Goal: Task Accomplishment & Management: Manage account settings

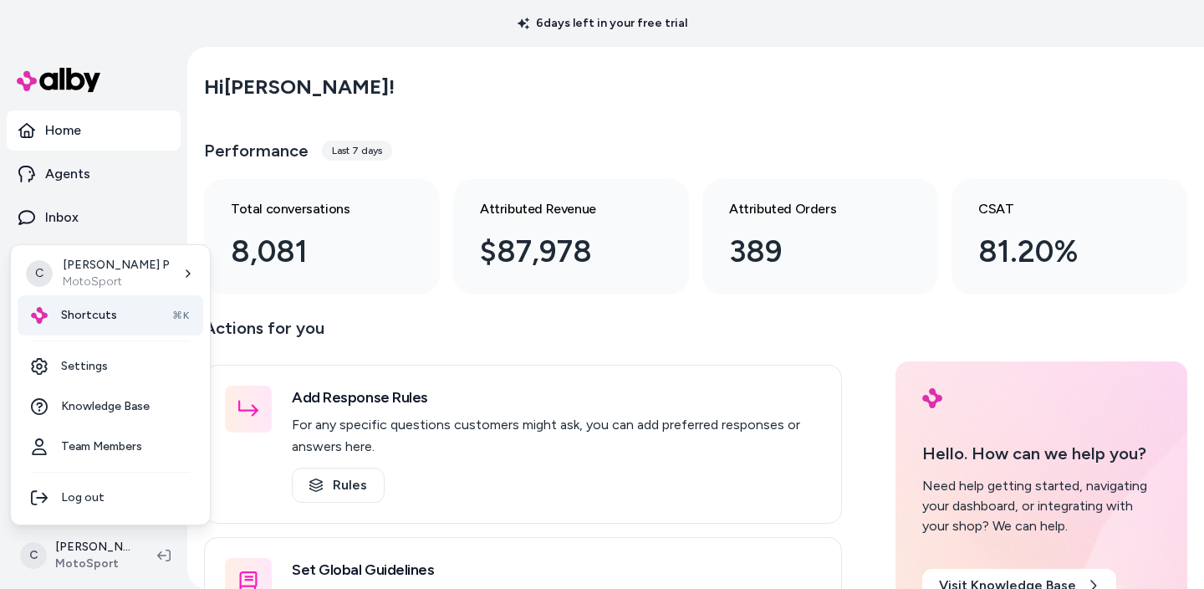
click at [94, 318] on span "Shortcuts" at bounding box center [89, 315] width 56 height 17
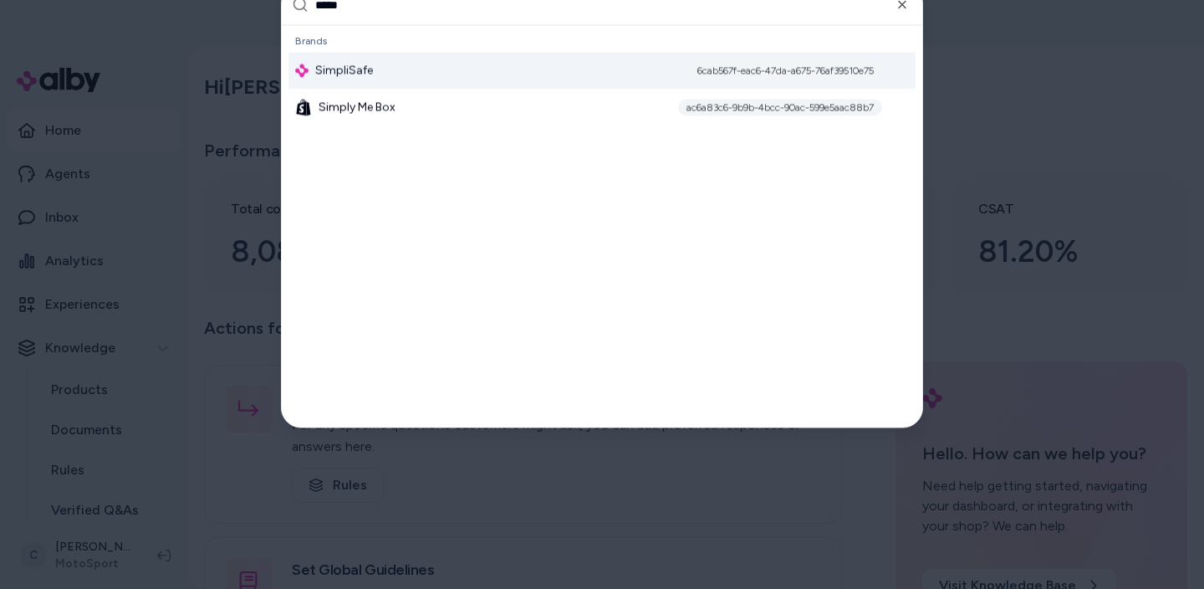
type input "******"
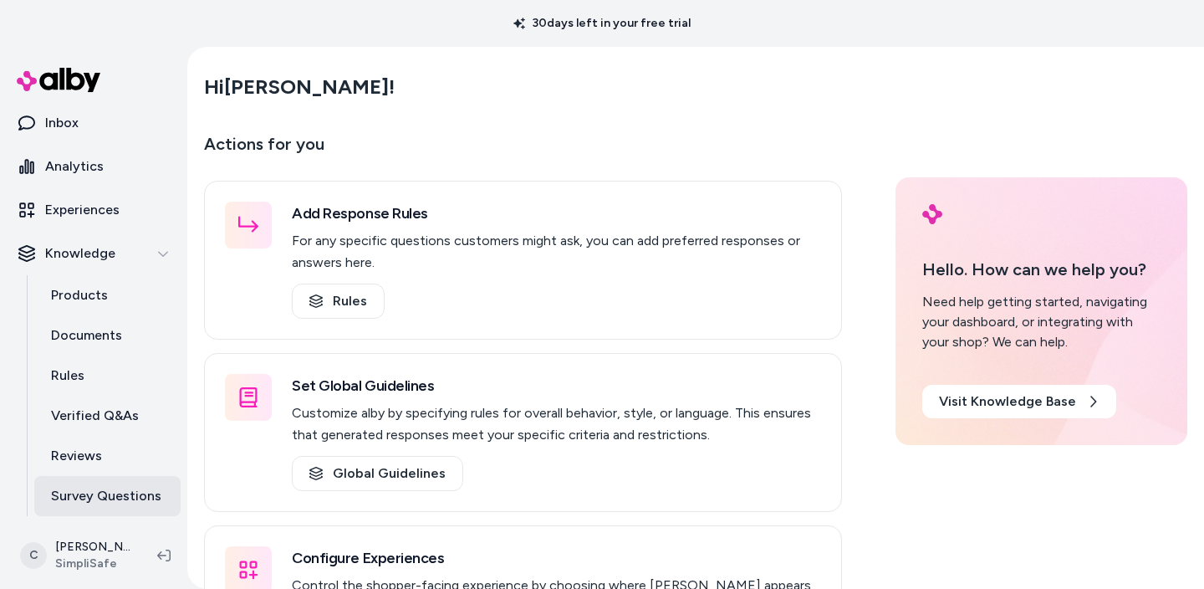
scroll to position [135, 0]
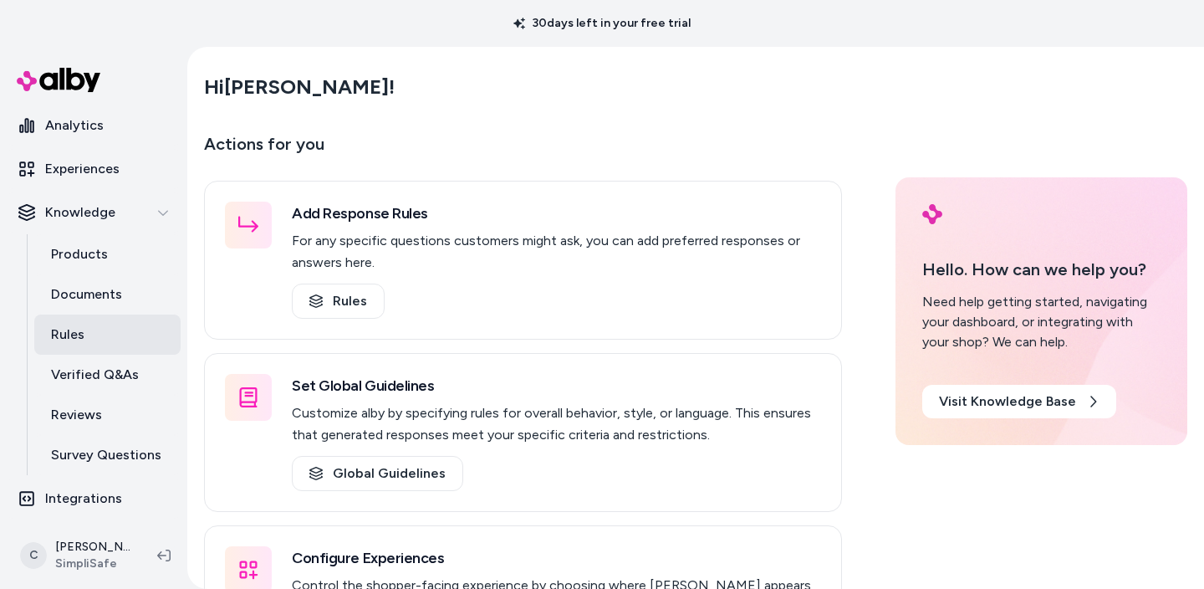
click at [95, 337] on link "Rules" at bounding box center [107, 334] width 146 height 40
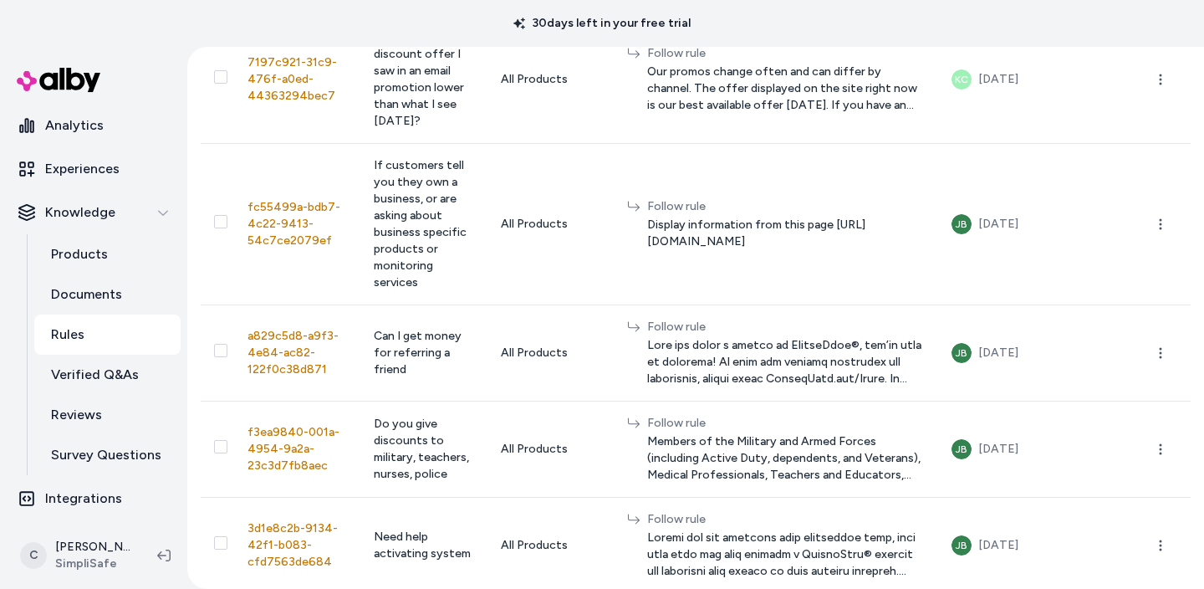
scroll to position [487, 0]
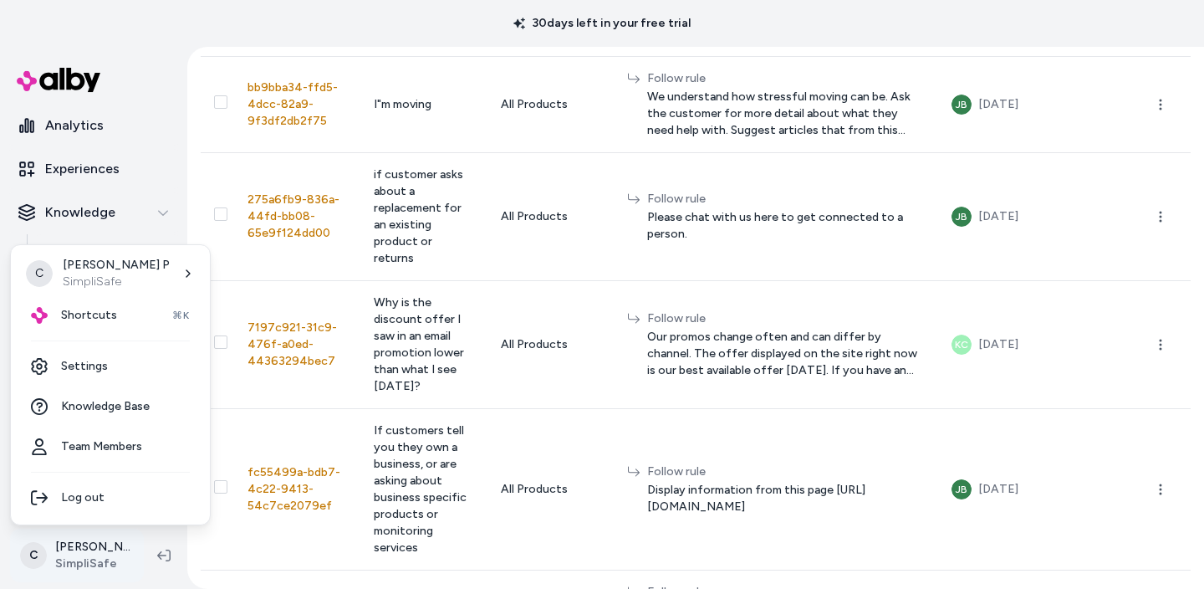
click at [104, 544] on html "30 days left in your free trial Home Agents Inbox Analytics Experiences Knowled…" at bounding box center [602, 294] width 1204 height 589
click at [101, 356] on link "Settings" at bounding box center [111, 366] width 186 height 40
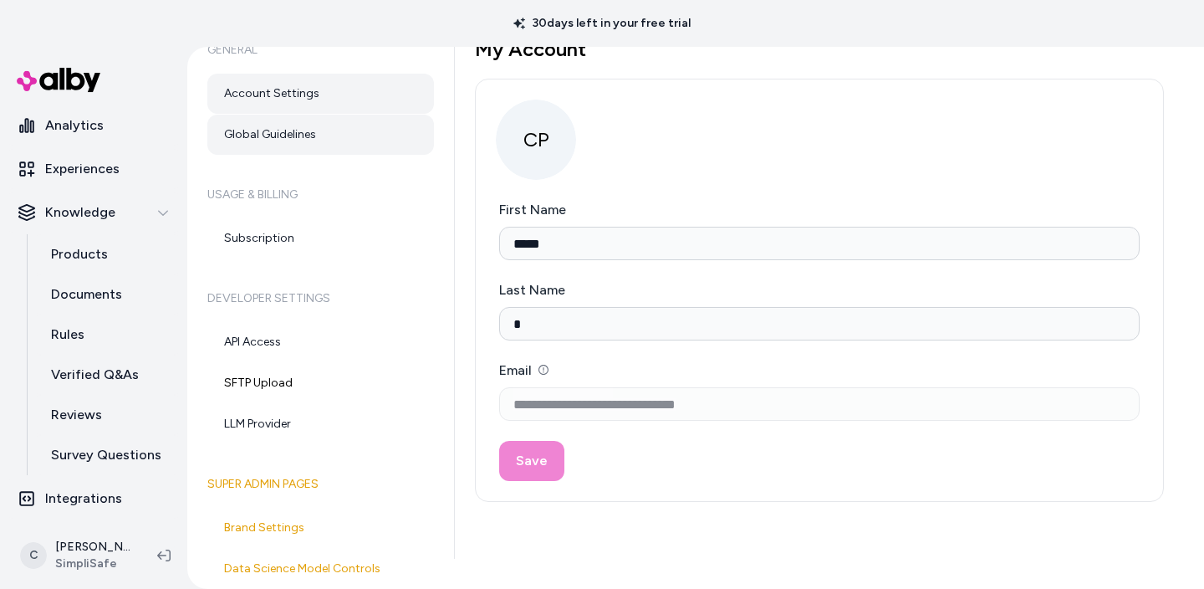
click at [259, 135] on link "Global Guidelines" at bounding box center [320, 135] width 227 height 40
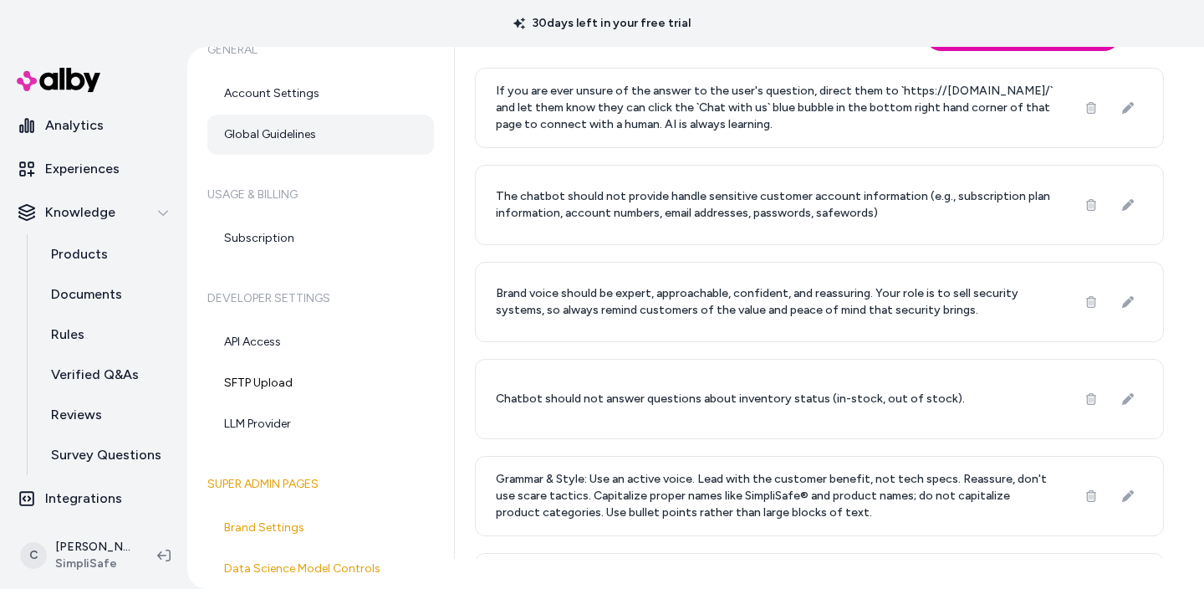
scroll to position [43, 0]
